Goal: Navigation & Orientation: Go to known website

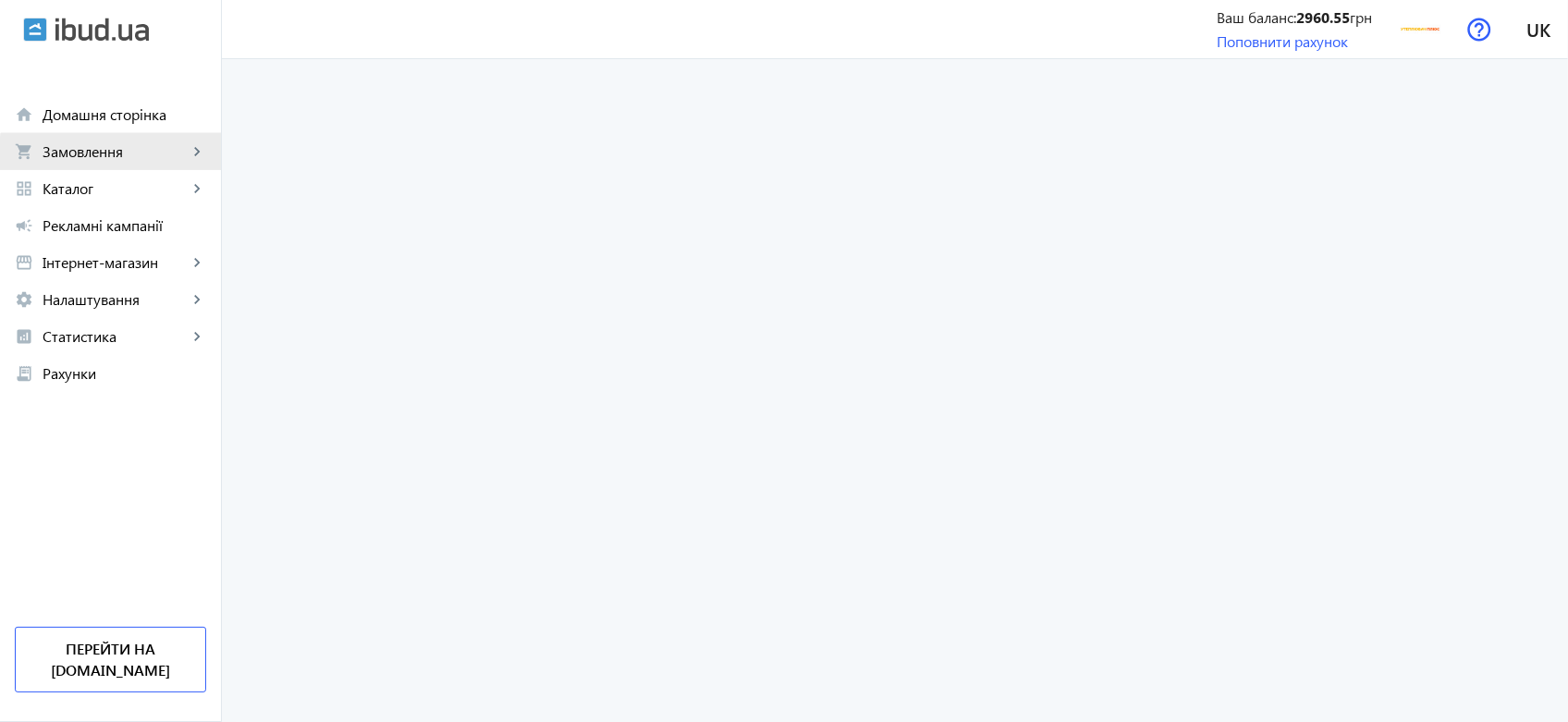
click at [169, 155] on span "Замовлення" at bounding box center [115, 152] width 145 height 19
click at [127, 662] on link "Перейти на [DOMAIN_NAME]" at bounding box center [110, 660] width 192 height 66
